Goal: Task Accomplishment & Management: Manage account settings

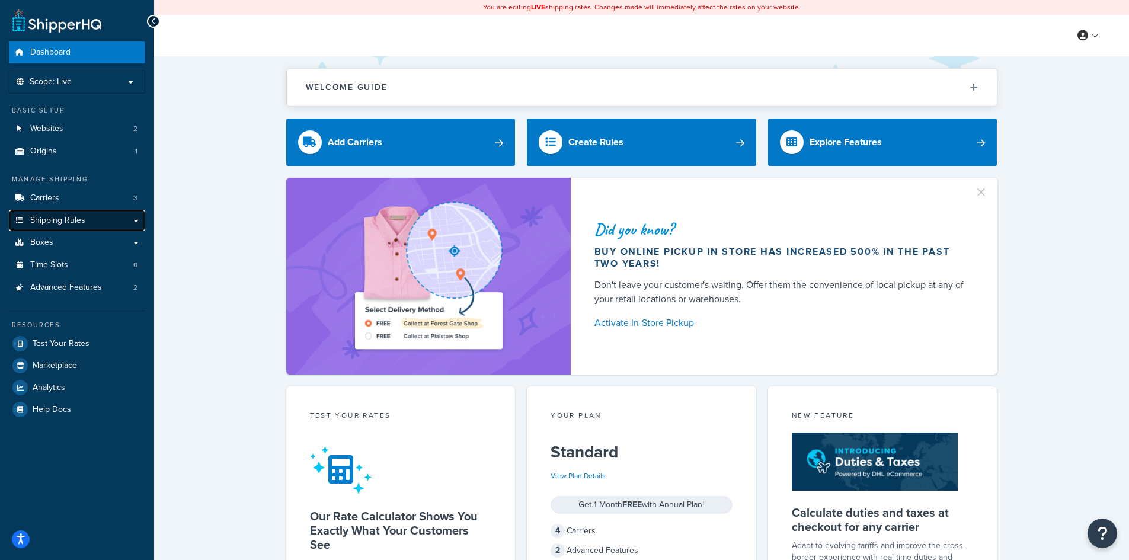
click at [73, 220] on span "Shipping Rules" at bounding box center [57, 221] width 55 height 10
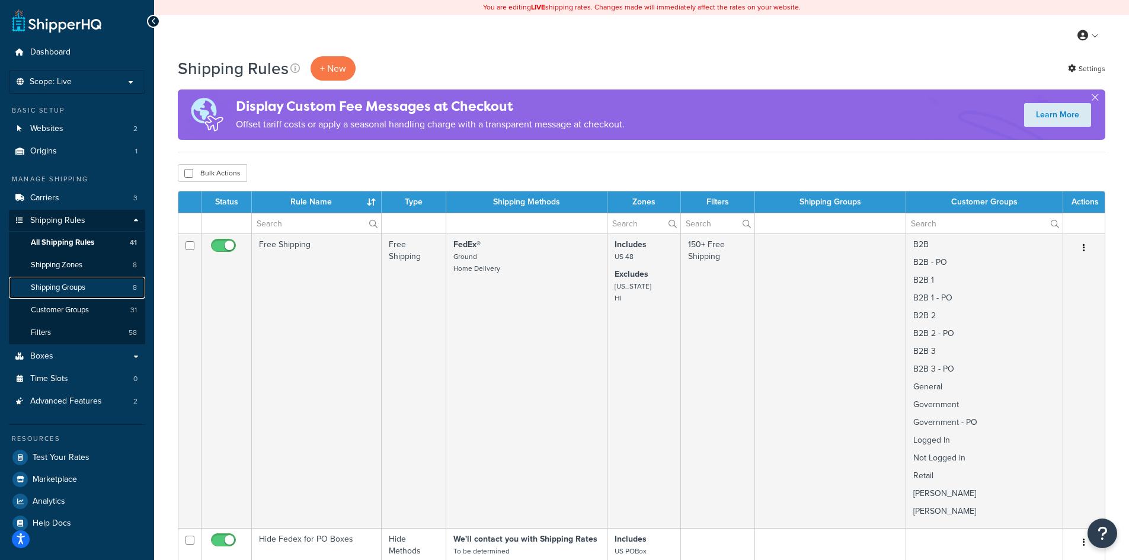
click at [61, 289] on span "Shipping Groups" at bounding box center [58, 288] width 55 height 10
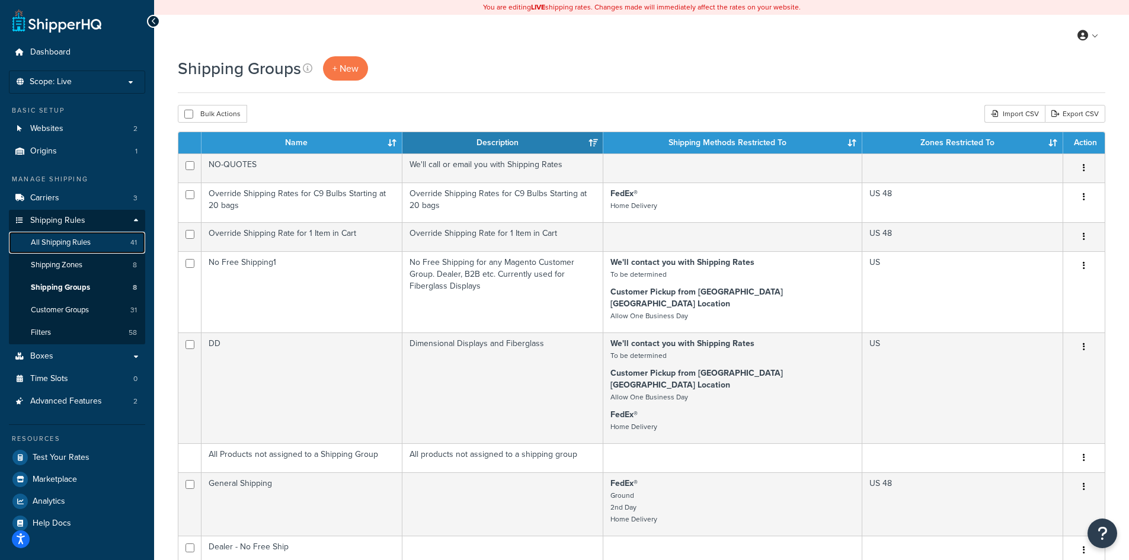
click at [66, 242] on span "All Shipping Rules" at bounding box center [61, 243] width 60 height 10
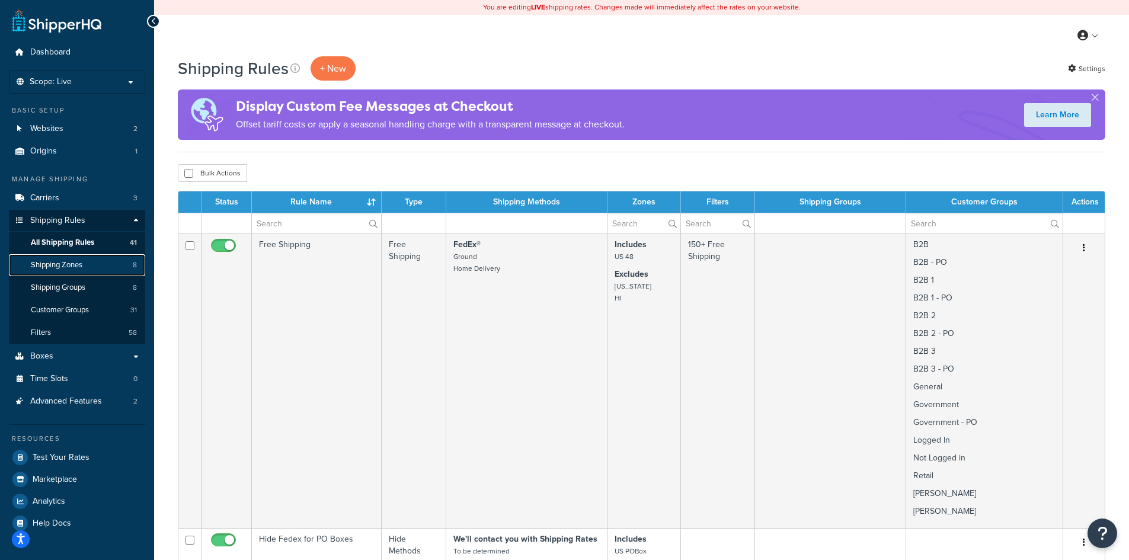
click at [58, 263] on span "Shipping Zones" at bounding box center [57, 265] width 52 height 10
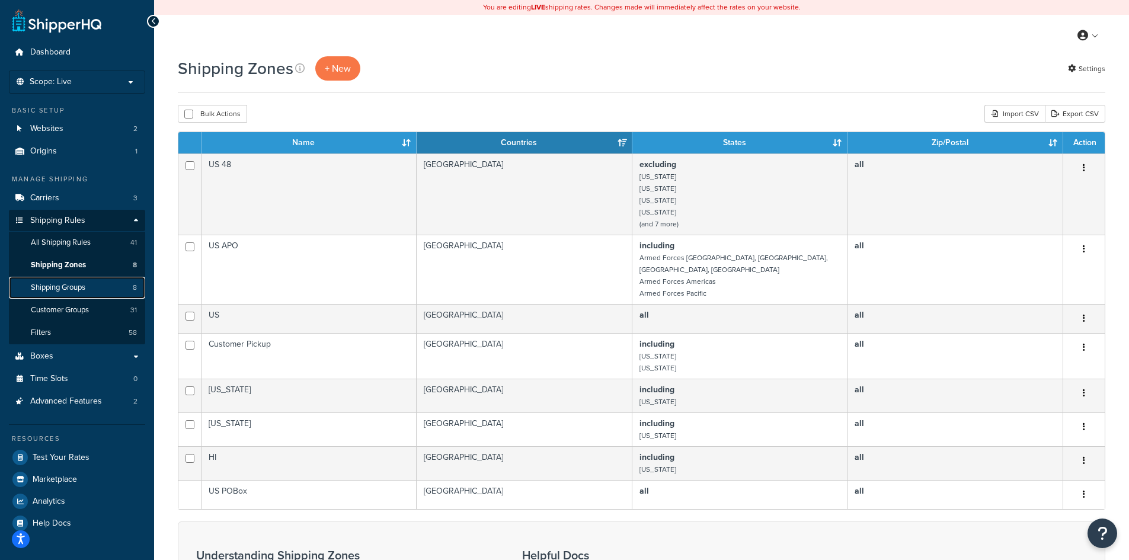
click at [73, 283] on span "Shipping Groups" at bounding box center [58, 288] width 55 height 10
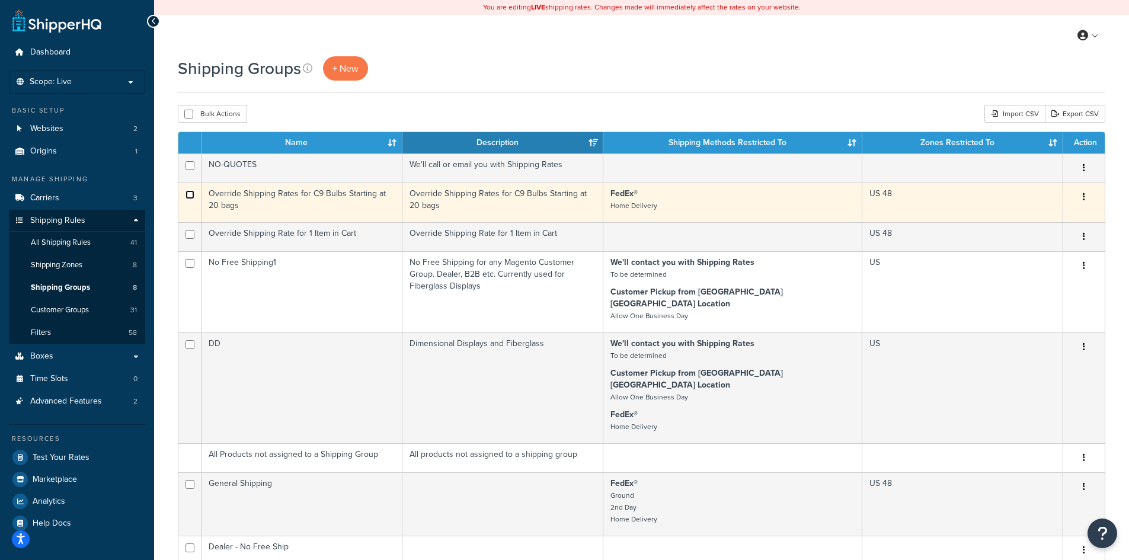
click at [189, 193] on input "checkbox" at bounding box center [189, 194] width 9 height 9
checkbox input "true"
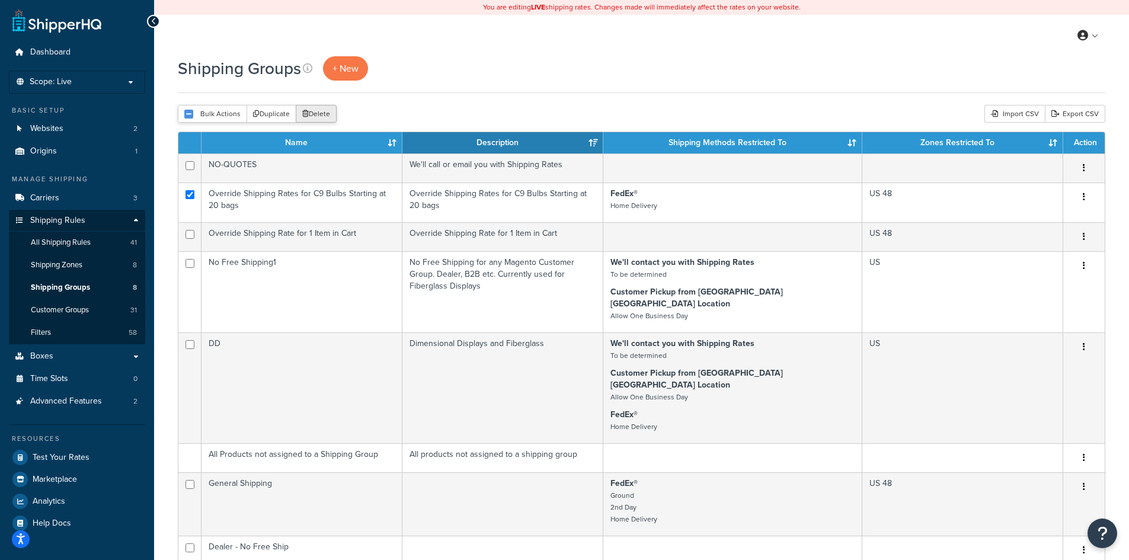
click at [315, 113] on button "Delete" at bounding box center [316, 114] width 41 height 18
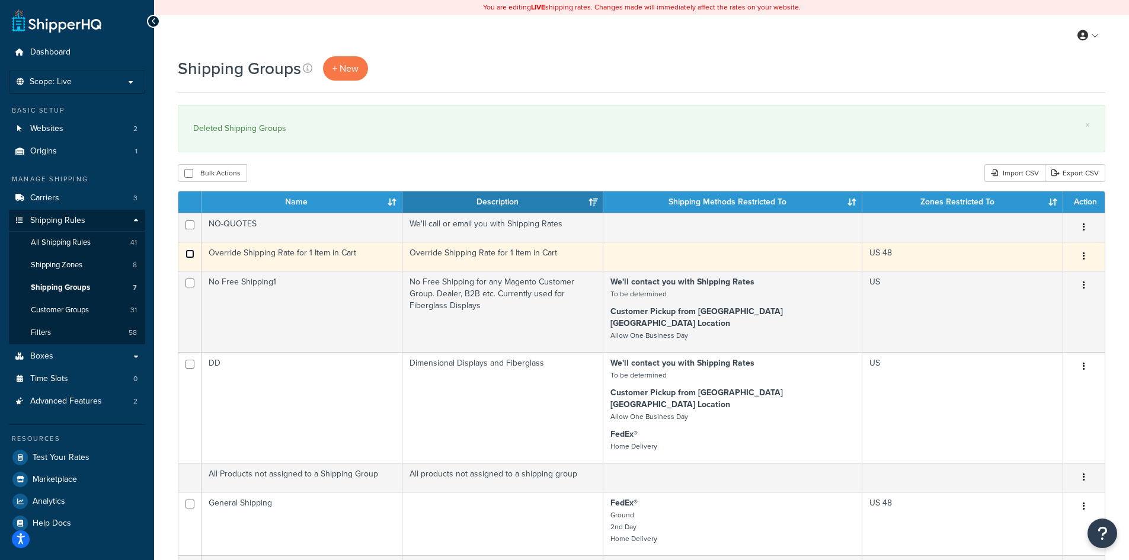
click at [188, 252] on input "checkbox" at bounding box center [189, 253] width 9 height 9
checkbox input "true"
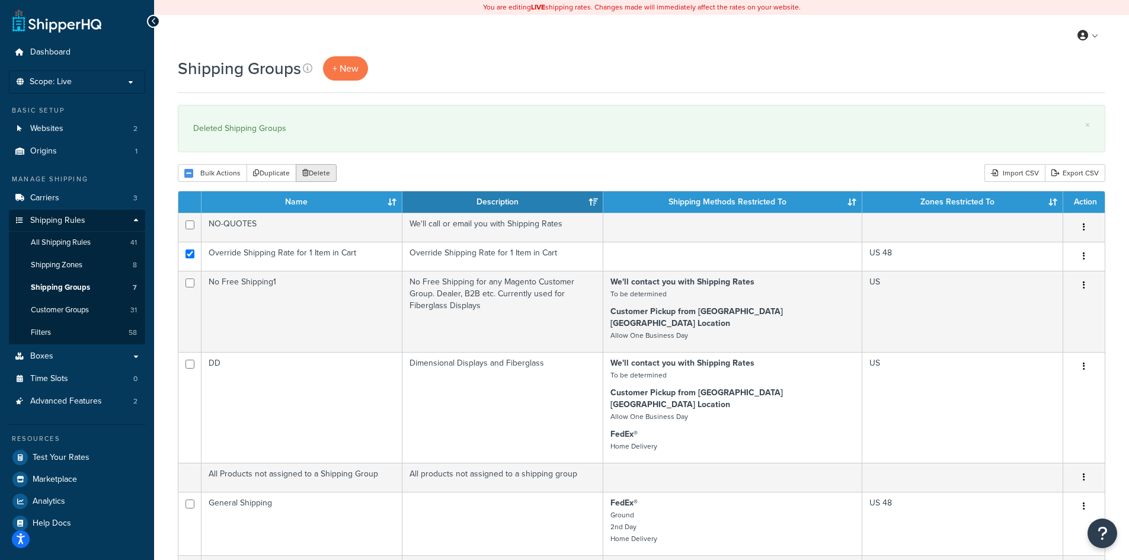
drag, startPoint x: 308, startPoint y: 171, endPoint x: 620, endPoint y: 59, distance: 331.8
click at [308, 172] on button "Delete" at bounding box center [316, 173] width 41 height 18
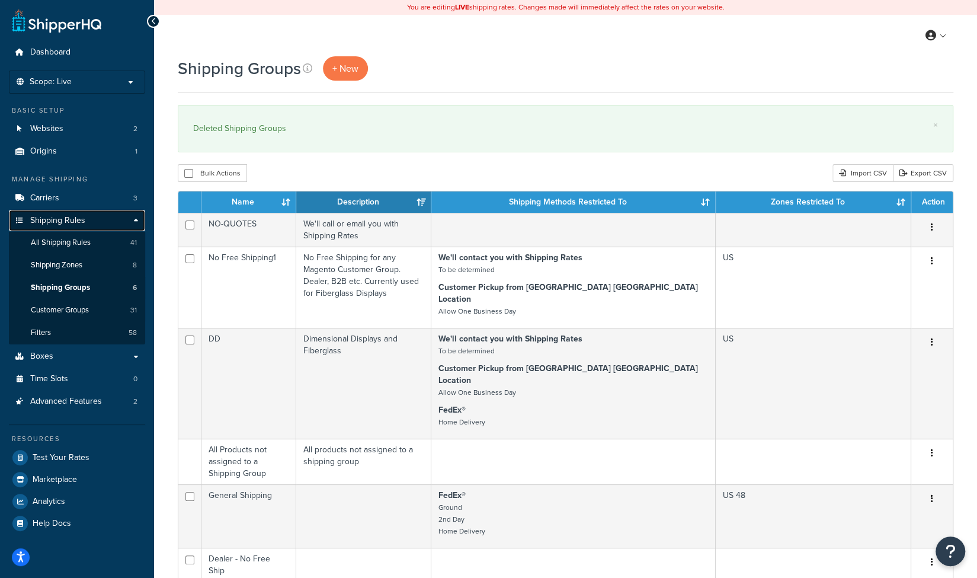
click at [68, 226] on link "Shipping Rules" at bounding box center [77, 221] width 136 height 22
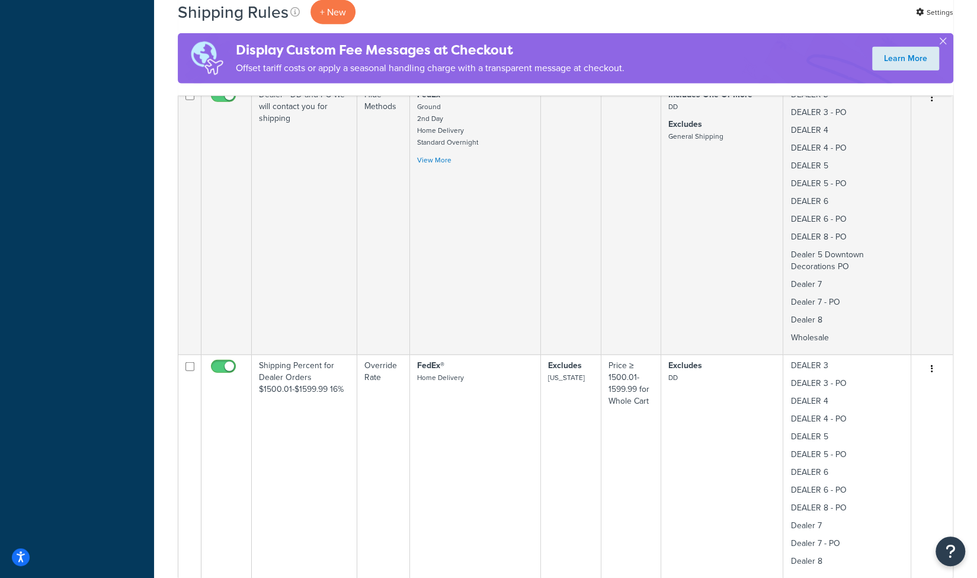
scroll to position [1896, 0]
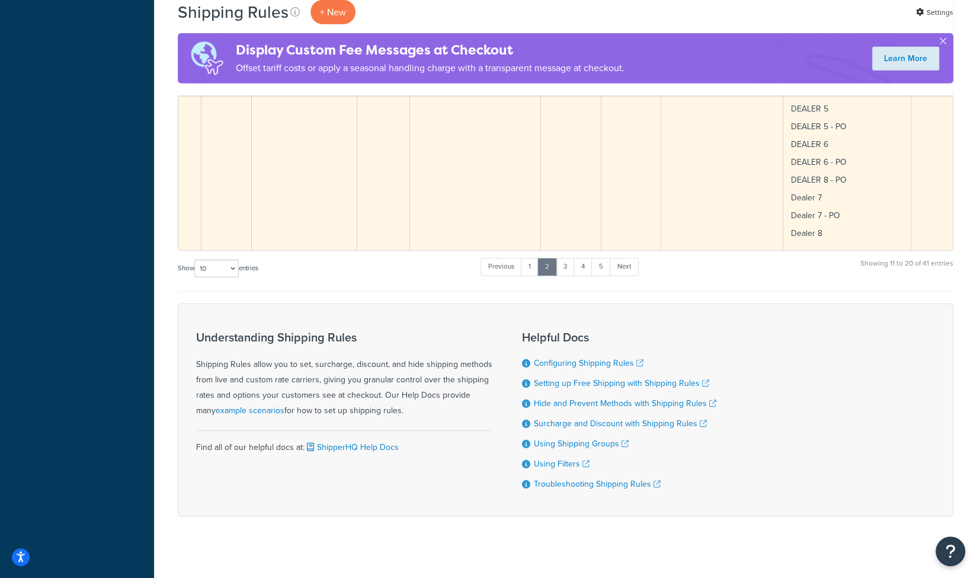
scroll to position [2225, 0]
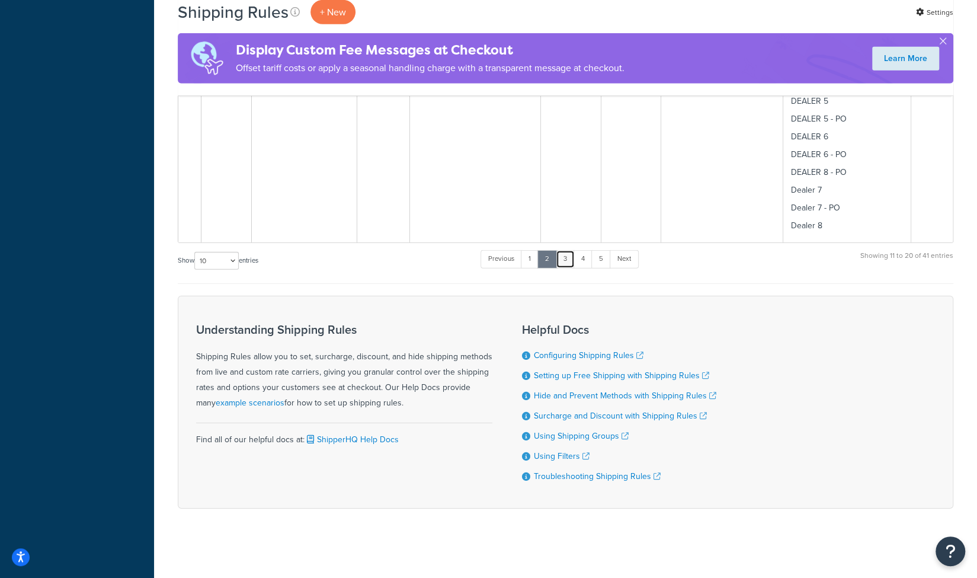
click at [570, 255] on link "3" at bounding box center [565, 259] width 19 height 18
click at [584, 257] on link "4" at bounding box center [582, 259] width 19 height 18
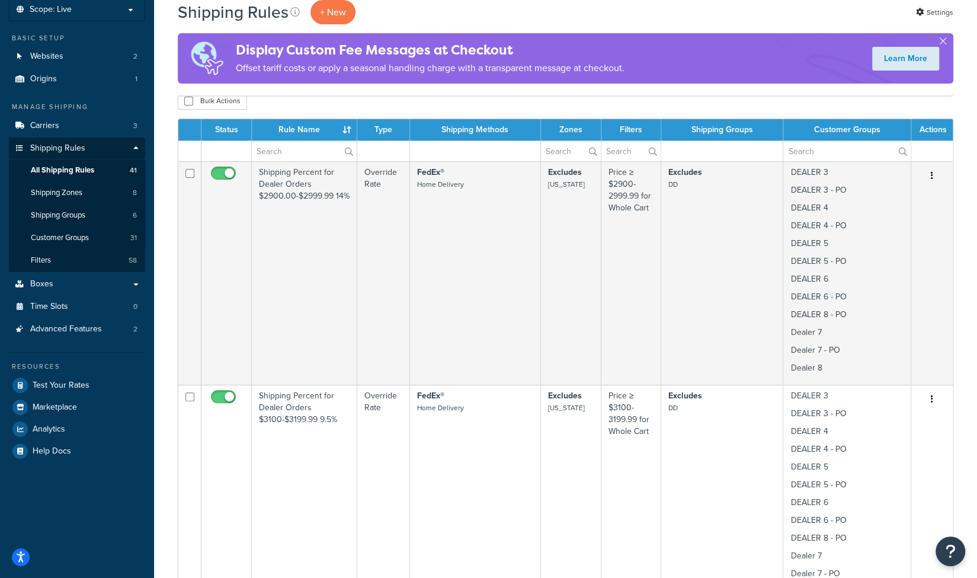
scroll to position [64, 0]
